Goal: Task Accomplishment & Management: Manage account settings

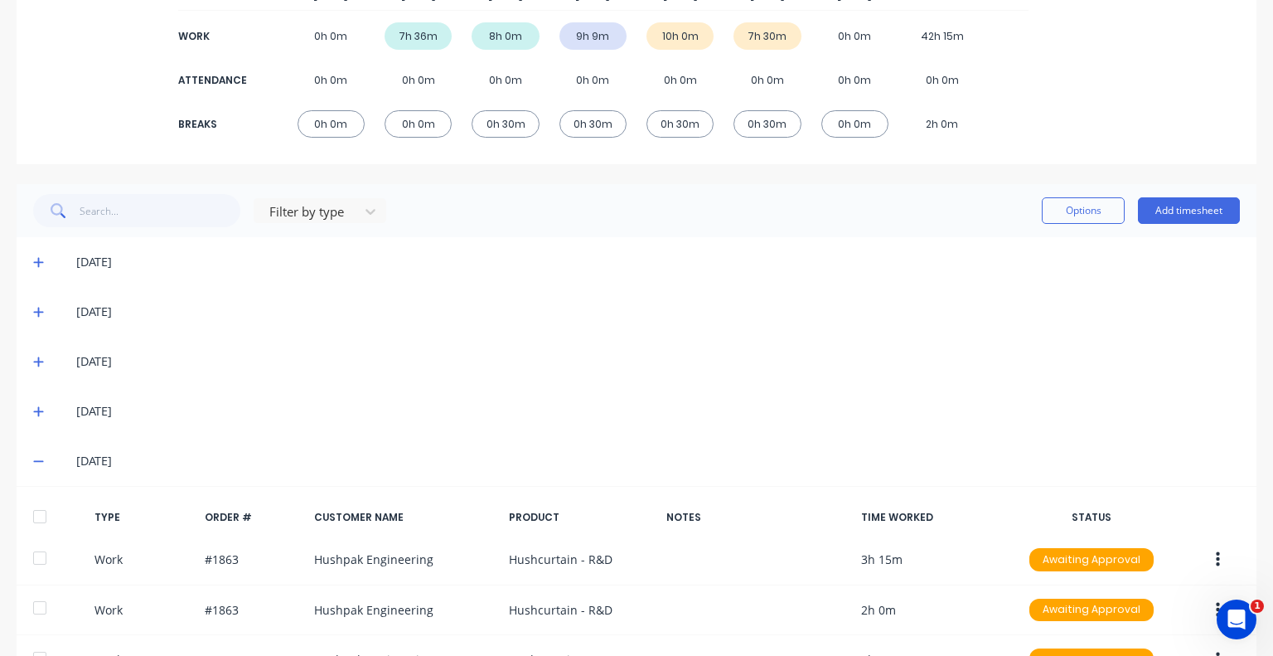
scroll to position [498, 0]
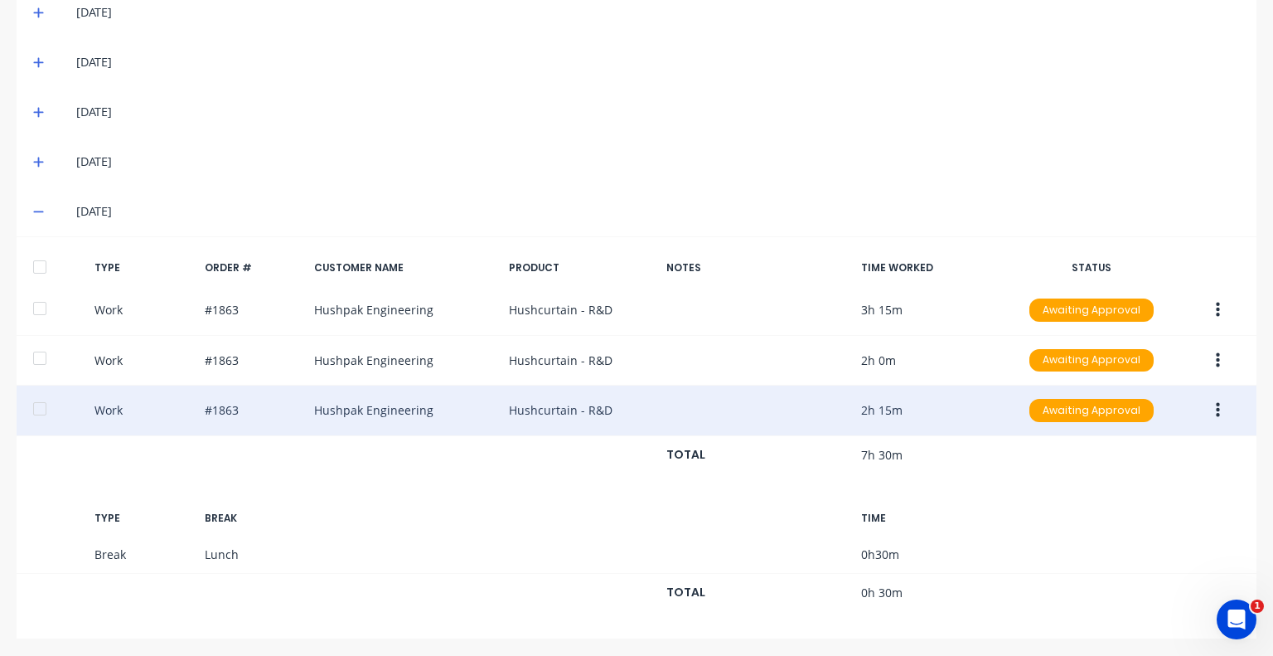
click at [1216, 407] on icon "button" at bounding box center [1218, 410] width 4 height 18
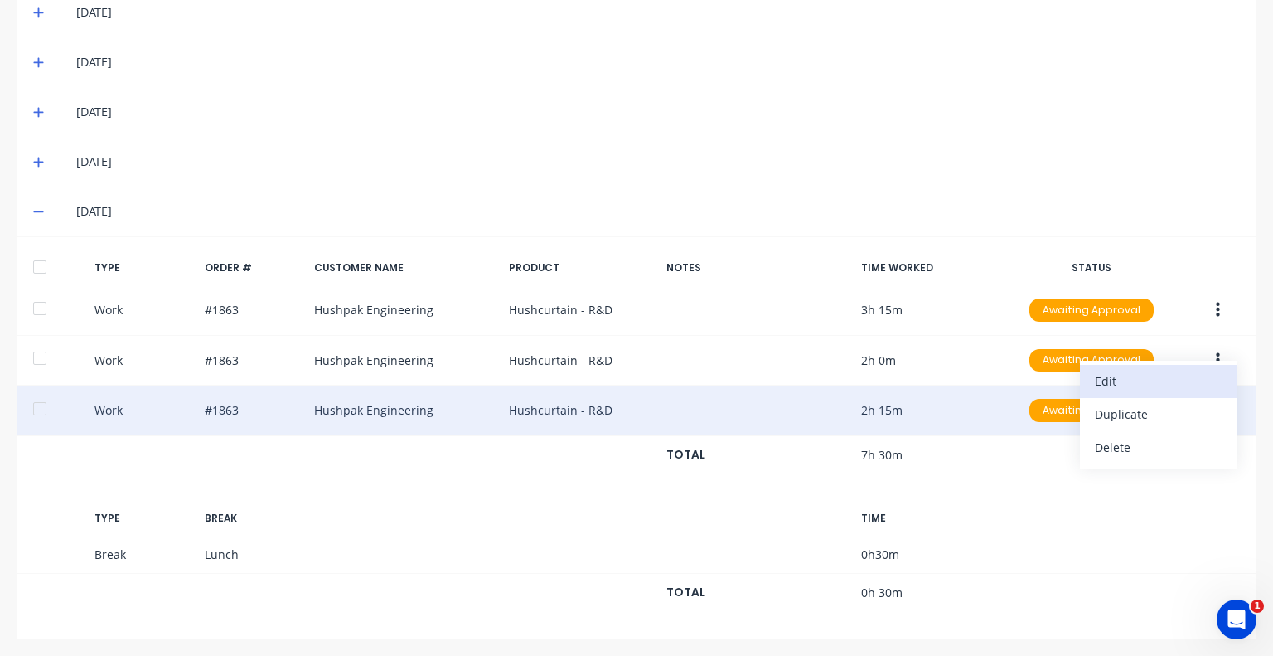
click at [1112, 385] on div "Edit" at bounding box center [1159, 381] width 128 height 24
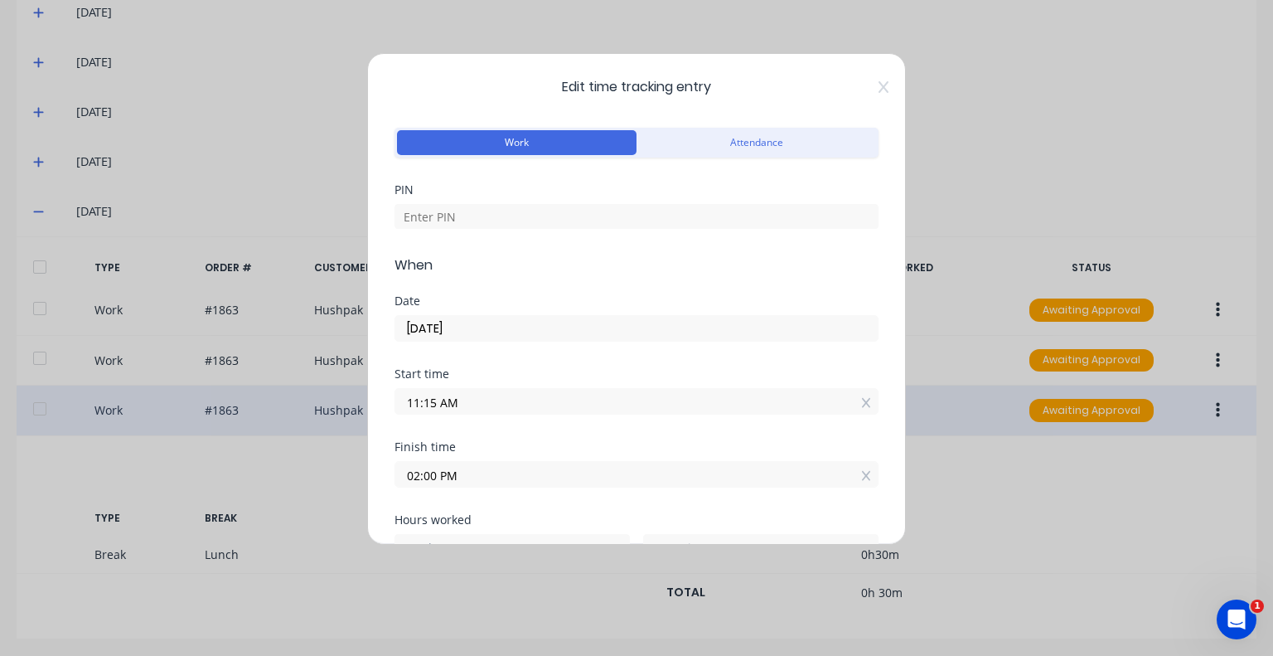
click at [506, 475] on input "02:00 PM" at bounding box center [636, 474] width 482 height 25
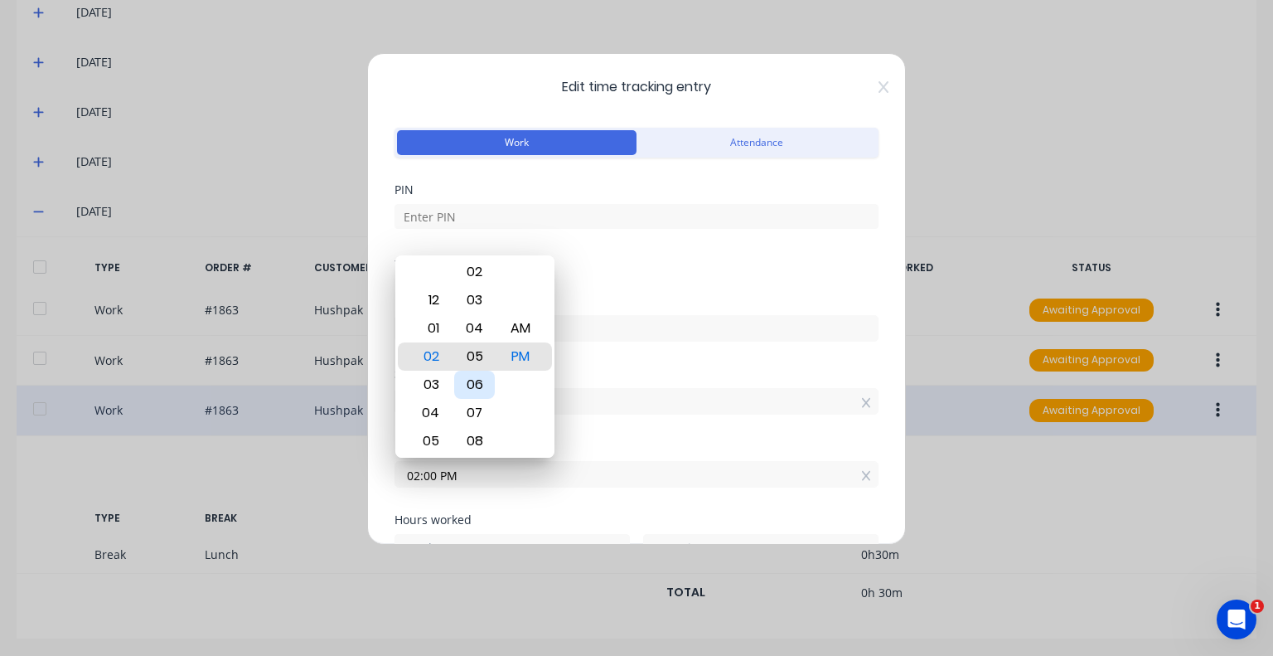
type input "02:05 PM"
type input "50"
type input "02:11 PM"
type input "56"
type input "02:17 PM"
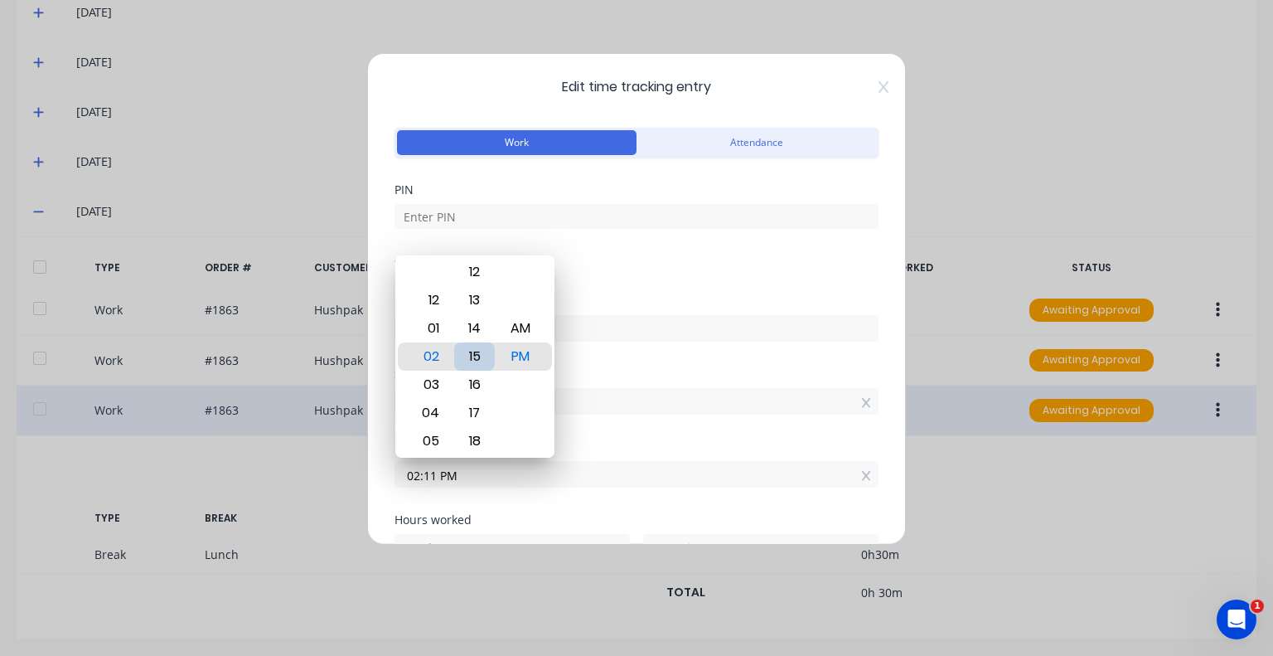
type input "3"
type input "2"
click at [477, 306] on div "15" at bounding box center [474, 300] width 41 height 28
type input "02:15 PM"
type input "0"
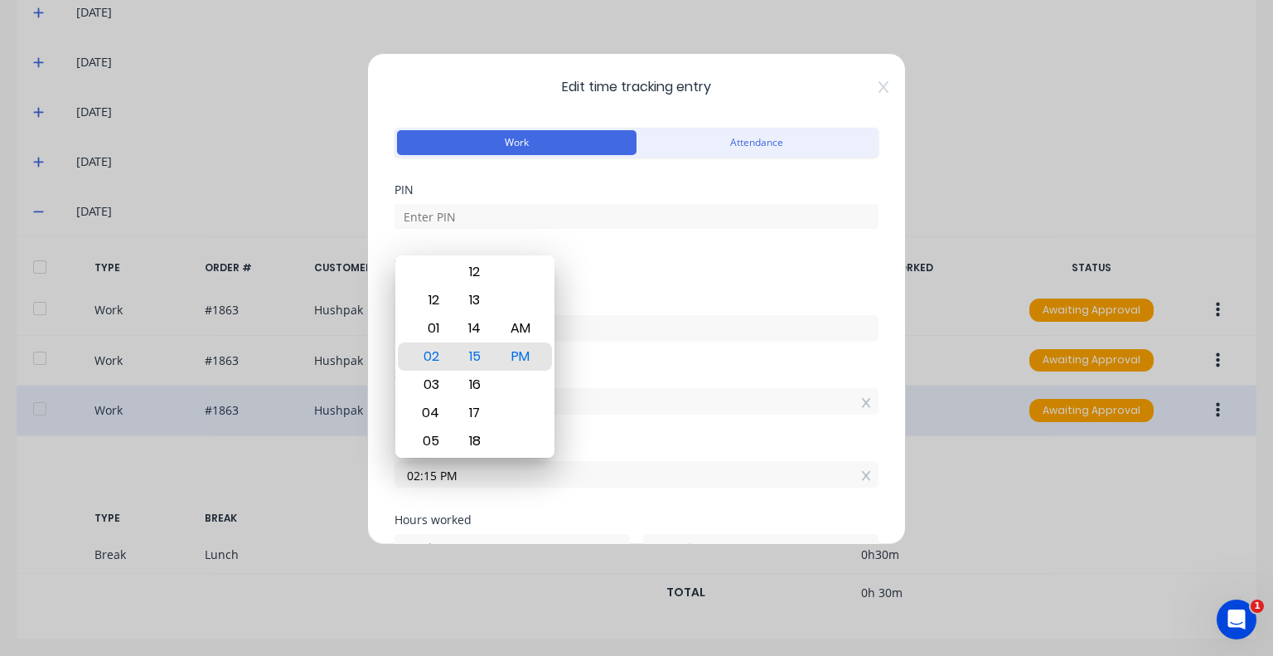
click at [597, 298] on div "Date" at bounding box center [637, 301] width 484 height 12
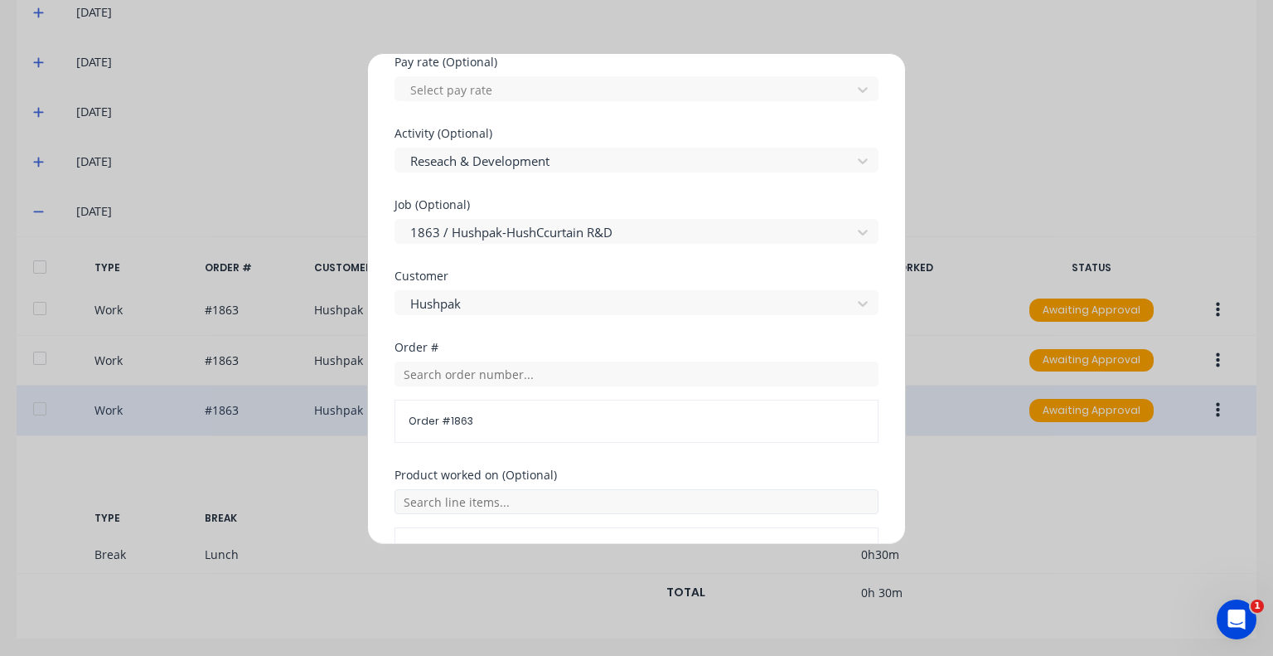
scroll to position [897, 0]
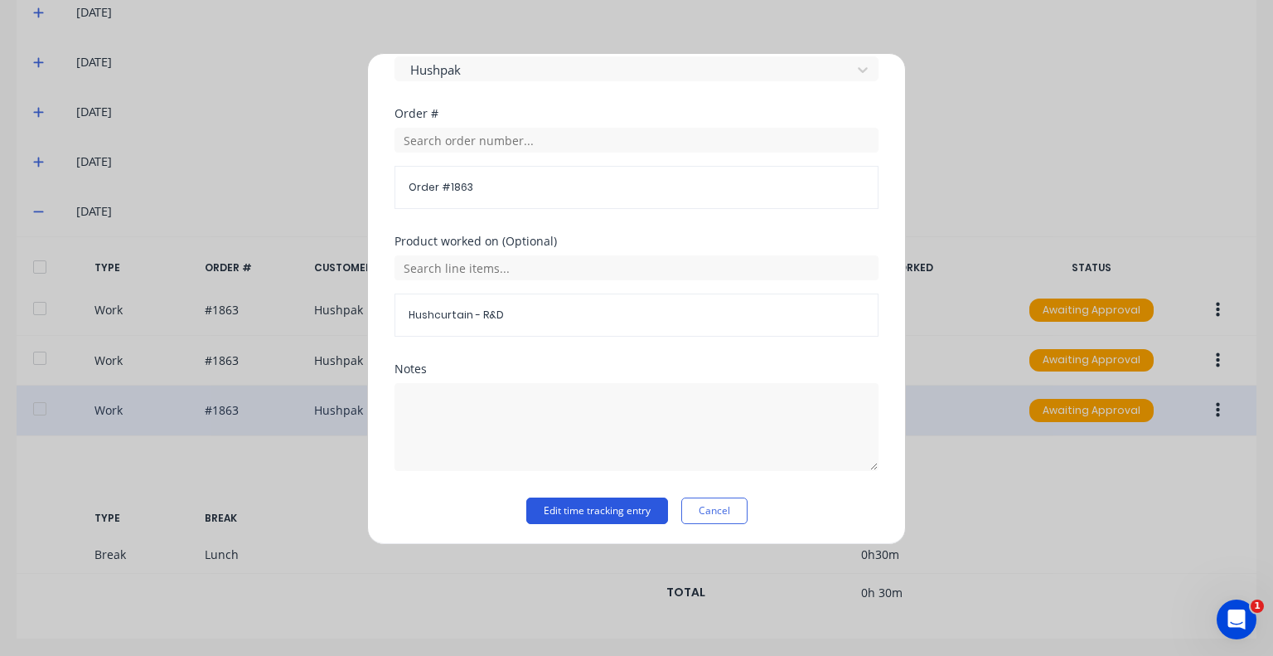
click at [585, 506] on button "Edit time tracking entry" at bounding box center [597, 510] width 142 height 27
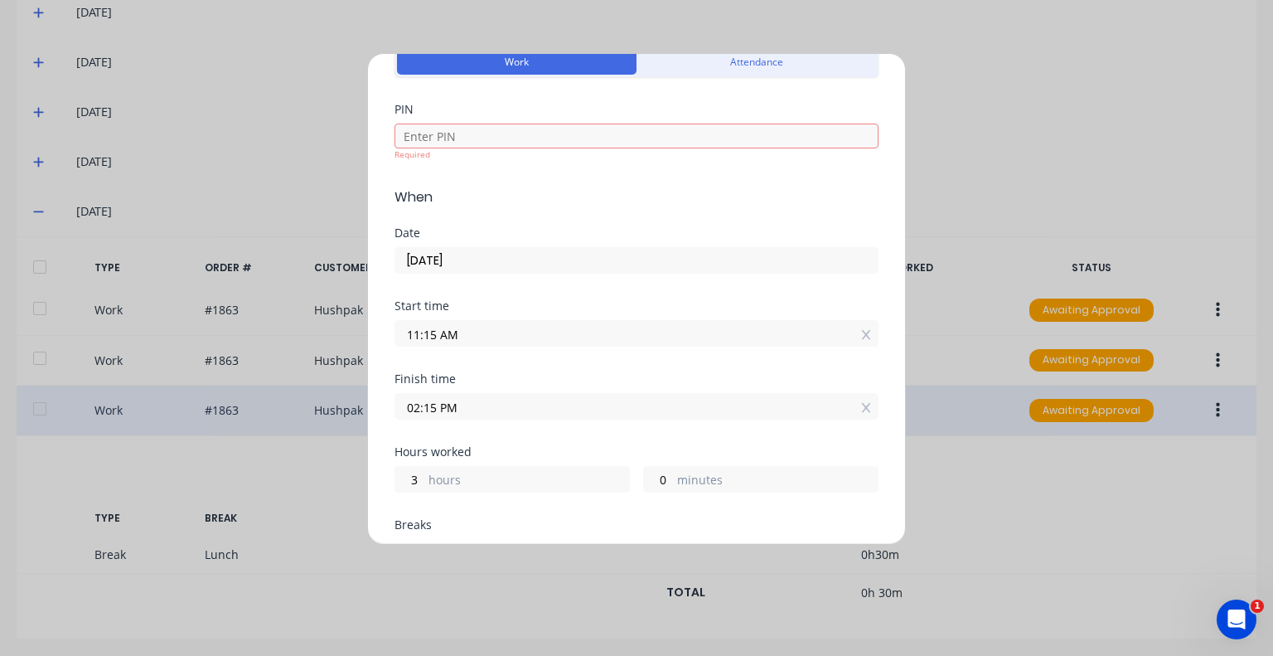
scroll to position [0, 0]
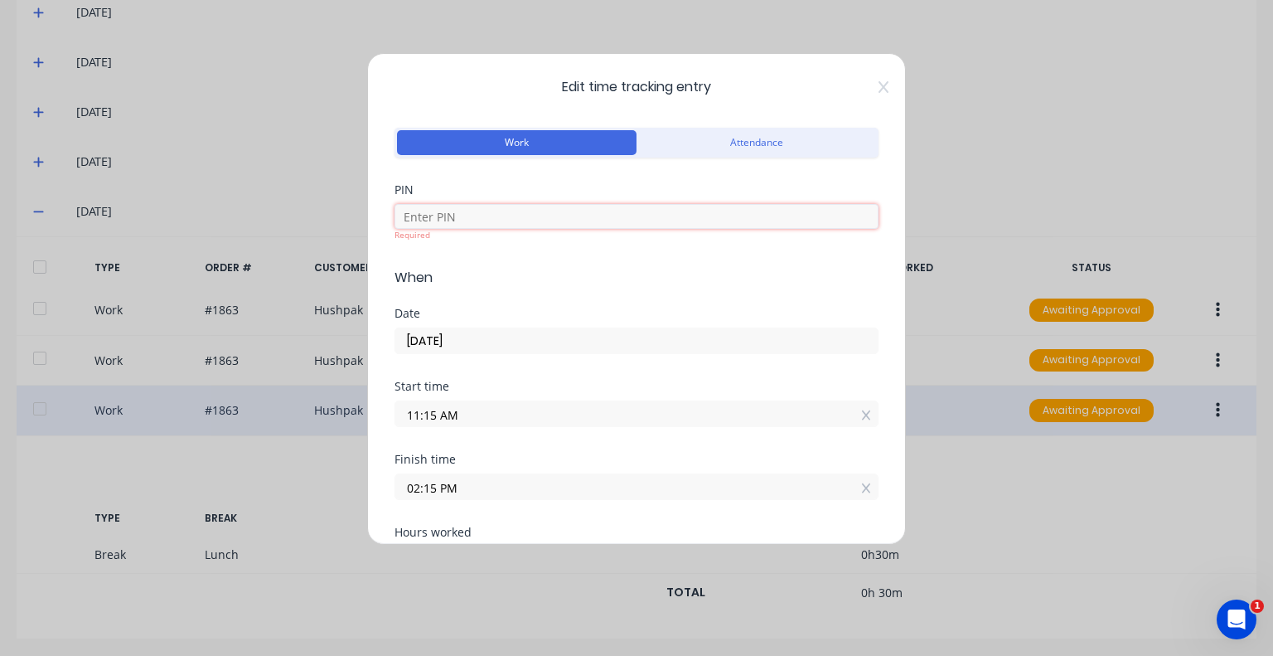
click at [560, 214] on input at bounding box center [637, 216] width 484 height 25
type input "5683"
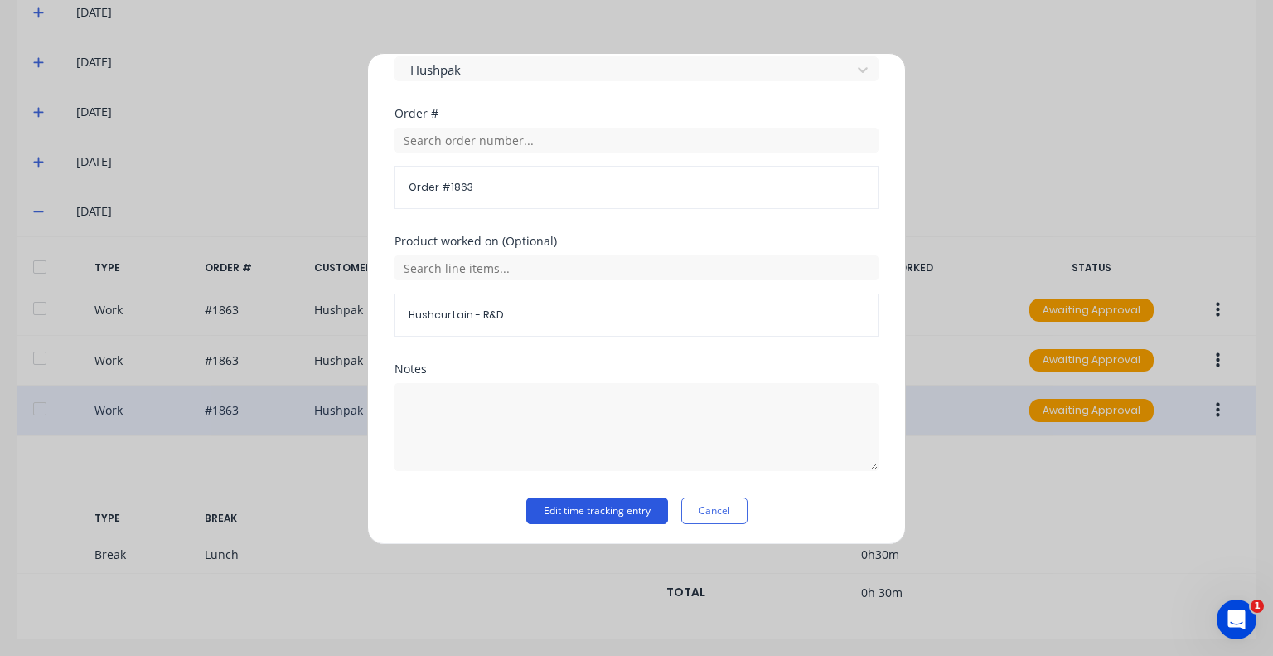
click at [618, 507] on button "Edit time tracking entry" at bounding box center [597, 510] width 142 height 27
